Goal: Check status: Check status

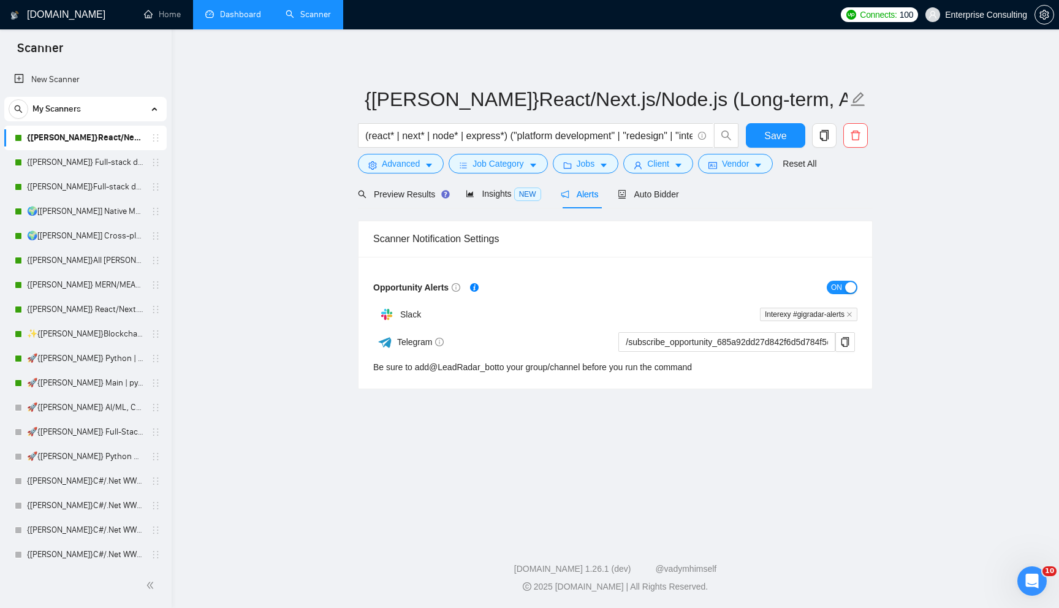
drag, startPoint x: 0, startPoint y: 0, endPoint x: 231, endPoint y: 12, distance: 231.3
click at [231, 12] on link "Dashboard" at bounding box center [233, 14] width 56 height 10
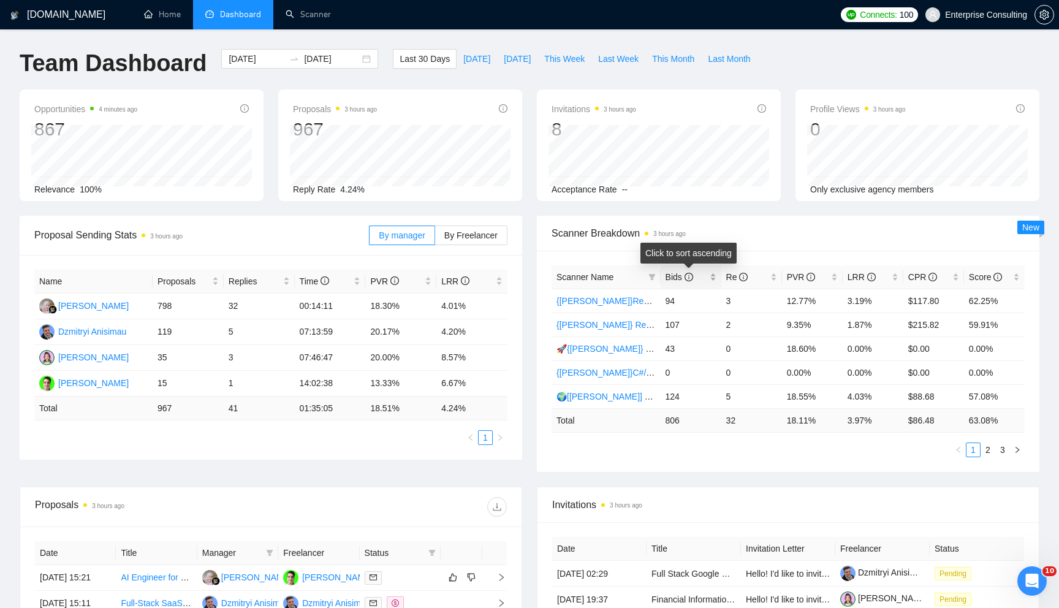
click at [716, 274] on div "Bids" at bounding box center [690, 276] width 51 height 13
click at [858, 297] on td "3.95%" at bounding box center [872, 301] width 61 height 24
click at [986, 447] on link "2" at bounding box center [987, 449] width 13 height 13
click at [687, 55] on span "This Month" at bounding box center [673, 58] width 42 height 13
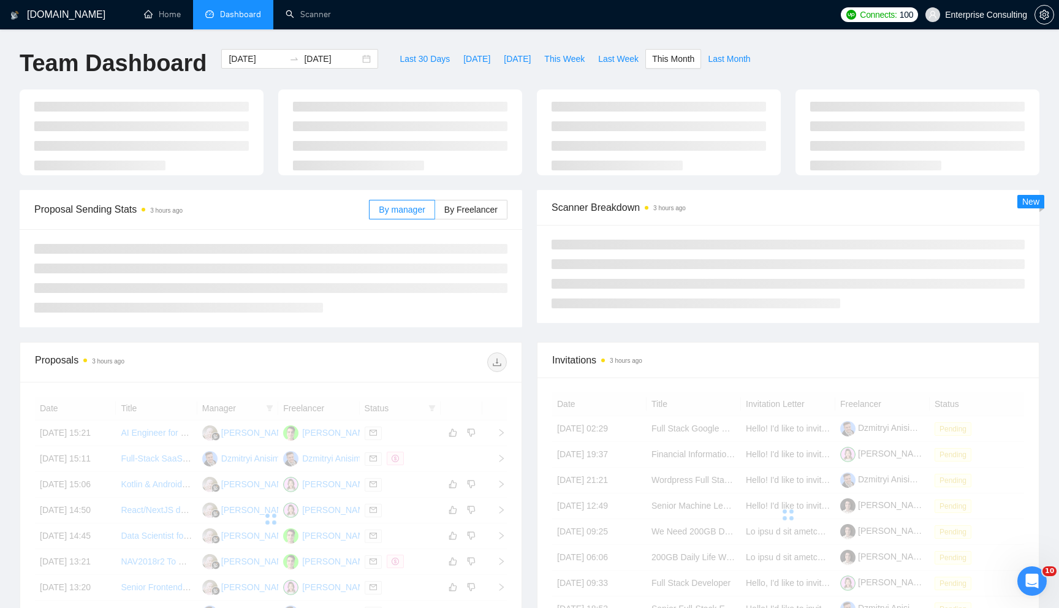
type input "[DATE]"
